Goal: Information Seeking & Learning: Learn about a topic

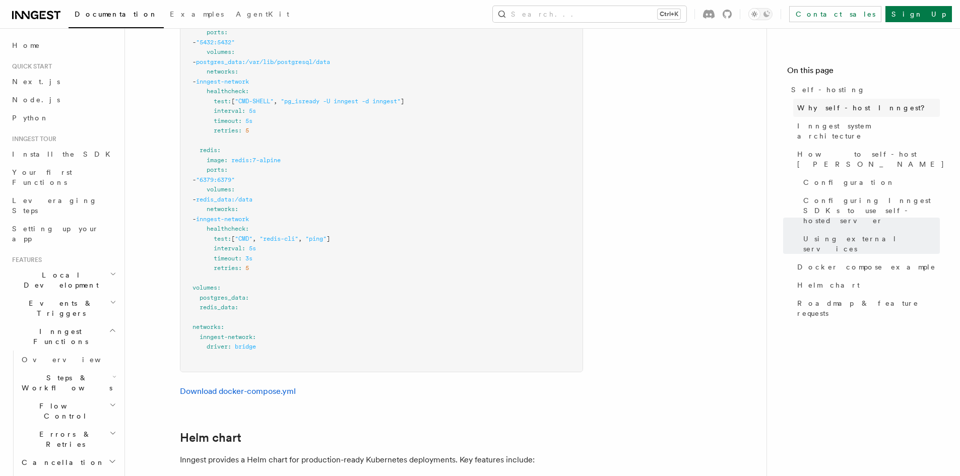
click at [815, 113] on link "Why self-host Inngest?" at bounding box center [866, 108] width 147 height 18
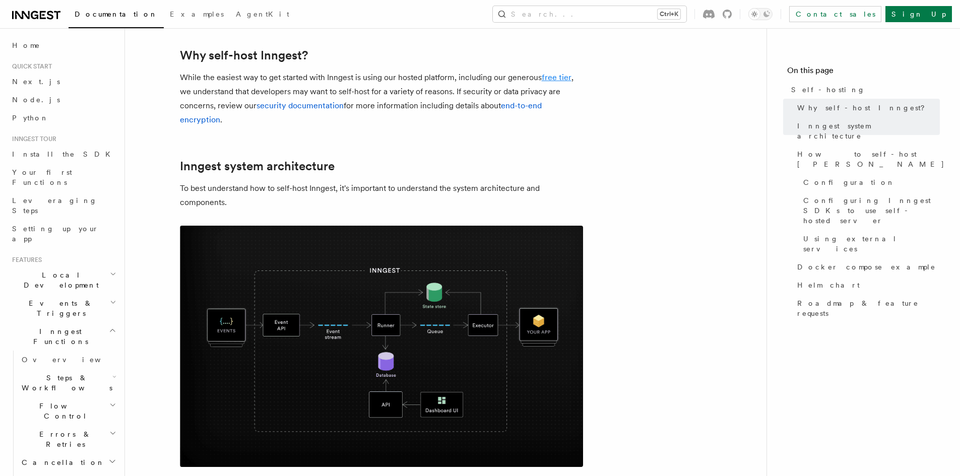
click at [549, 78] on link "free tier" at bounding box center [557, 78] width 30 height 10
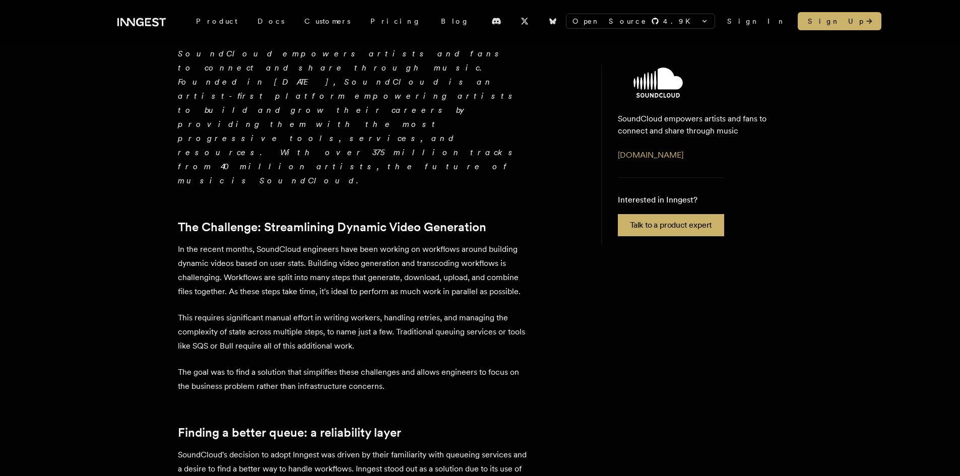
scroll to position [50, 0]
